Goal: Information Seeking & Learning: Learn about a topic

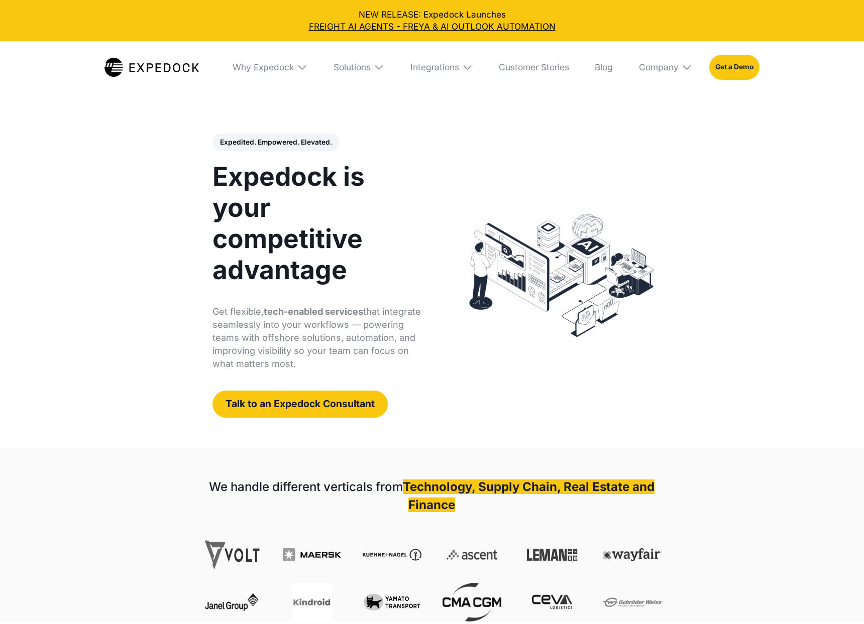
click at [432, 269] on div "Expedited. Empowered. Elevated. Automate Freight Document Extraction at 99.97% …" at bounding box center [327, 276] width 251 height 284
select select
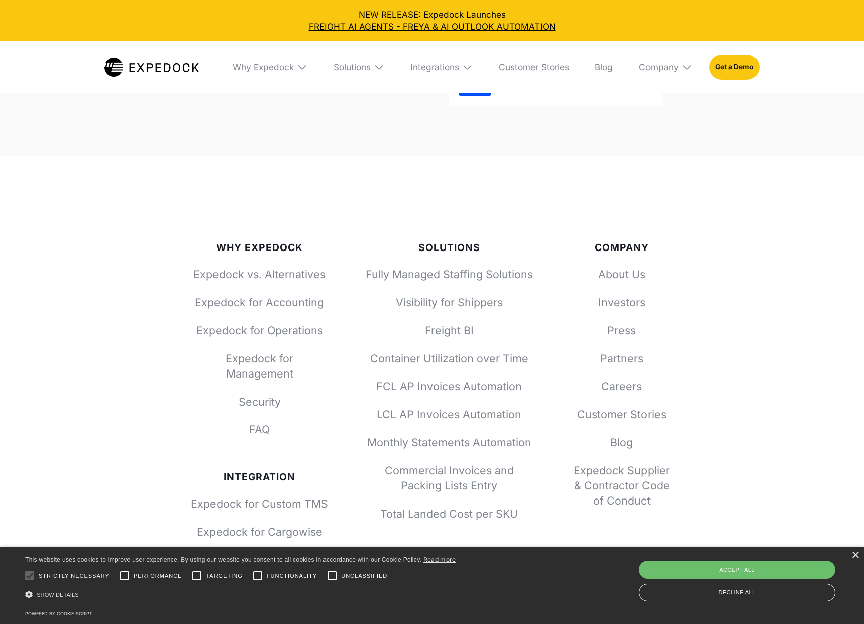
scroll to position [3677, 0]
click at [708, 277] on div "Why Expedock Expedock vs. Alternatives Expedock for Accounting Expedock for Ope…" at bounding box center [432, 483] width 864 height 654
click at [853, 559] on div "×" at bounding box center [856, 556] width 8 height 8
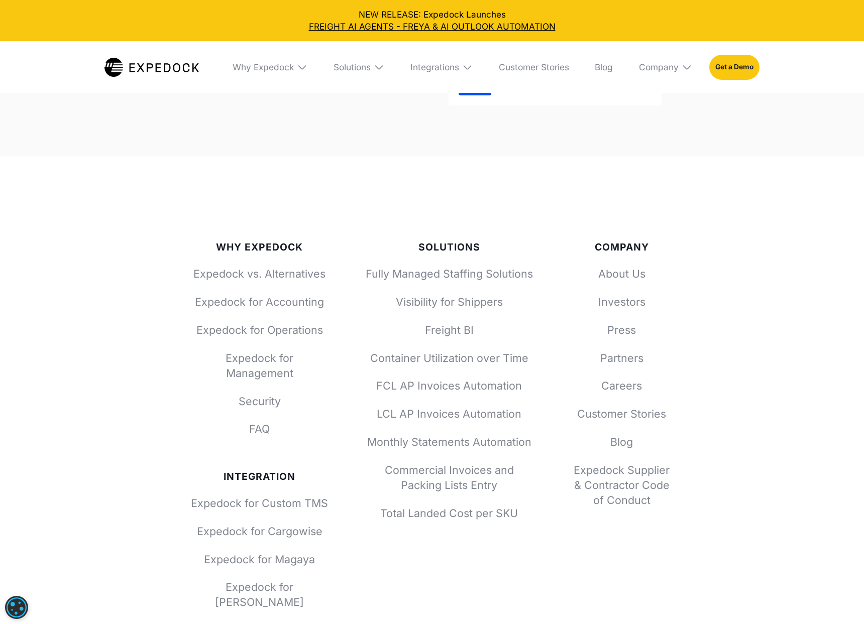
click at [800, 511] on div "Why Expedock Expedock vs. Alternatives Expedock for Accounting Expedock for Ope…" at bounding box center [432, 483] width 864 height 654
